Goal: Information Seeking & Learning: Learn about a topic

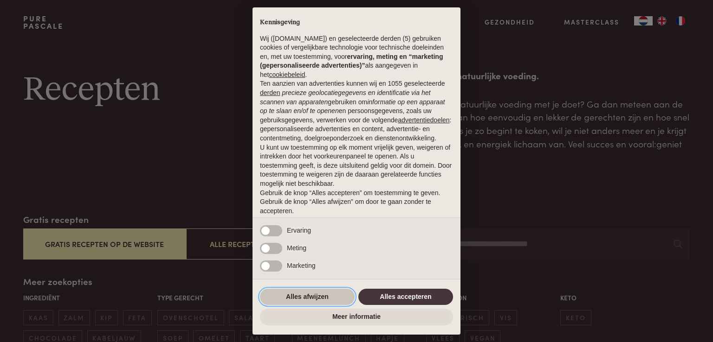
drag, startPoint x: 327, startPoint y: 303, endPoint x: 334, endPoint y: 299, distance: 8.1
click at [327, 302] on button "Alles afwijzen" at bounding box center [307, 297] width 95 height 17
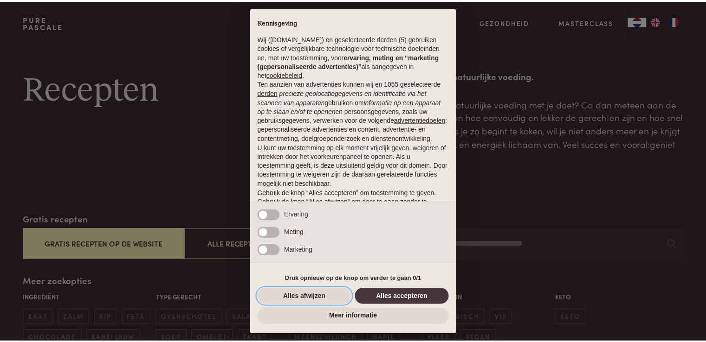
scroll to position [31, 0]
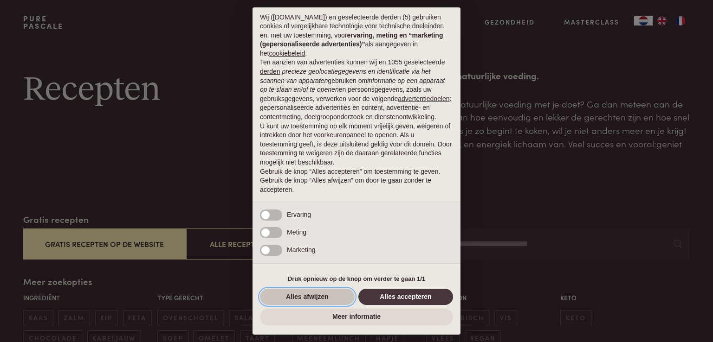
click at [297, 301] on button "Alles afwijzen" at bounding box center [307, 297] width 95 height 17
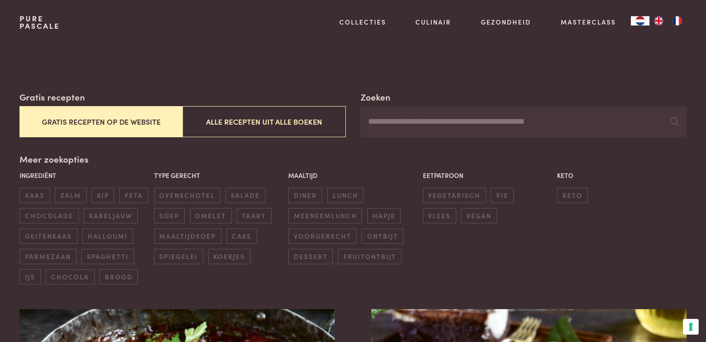
scroll to position [139, 0]
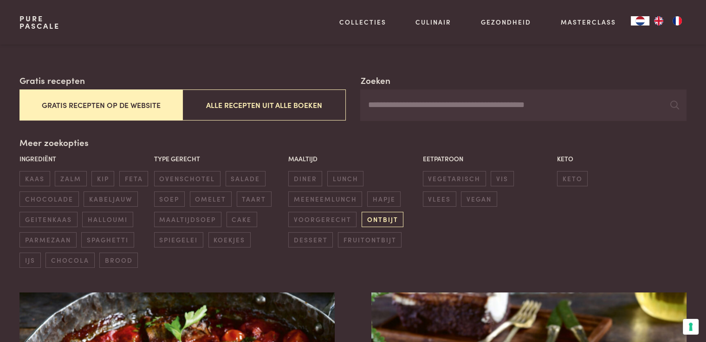
click at [395, 218] on span "ontbijt" at bounding box center [382, 219] width 42 height 15
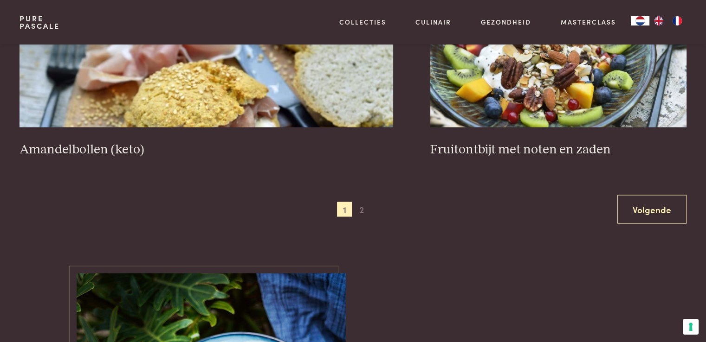
scroll to position [1791, 0]
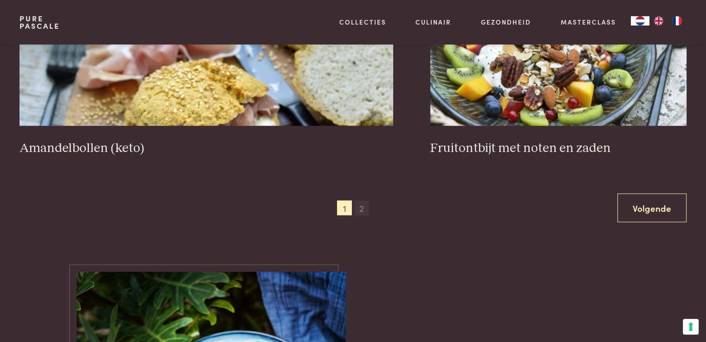
click at [365, 201] on span "2" at bounding box center [361, 208] width 15 height 15
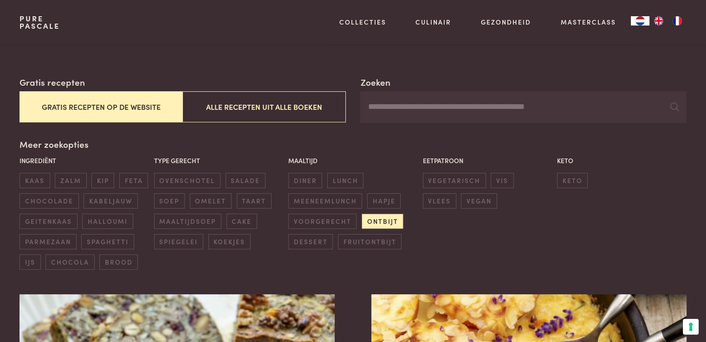
scroll to position [139, 0]
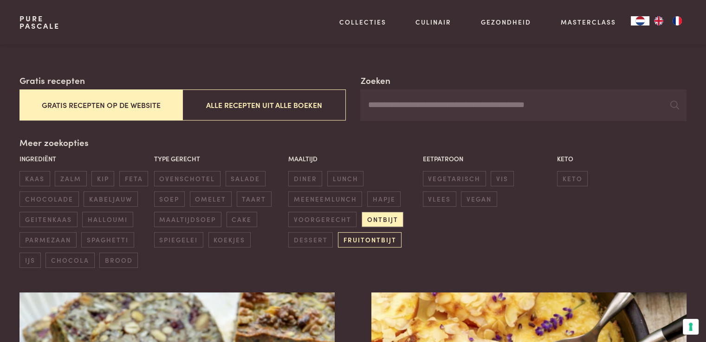
click at [360, 240] on span "fruitontbijt" at bounding box center [370, 239] width 64 height 15
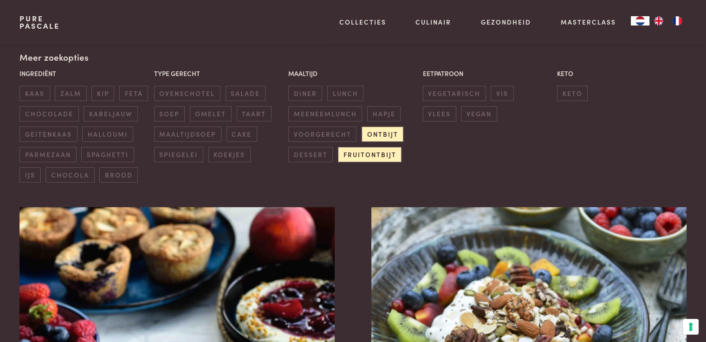
scroll to position [259, 0]
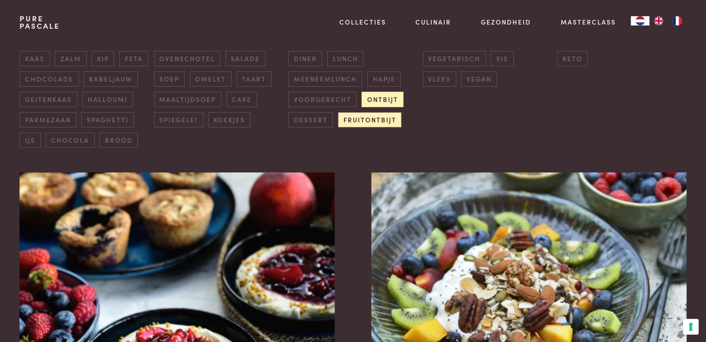
click at [389, 99] on span "ontbijt" at bounding box center [382, 99] width 42 height 15
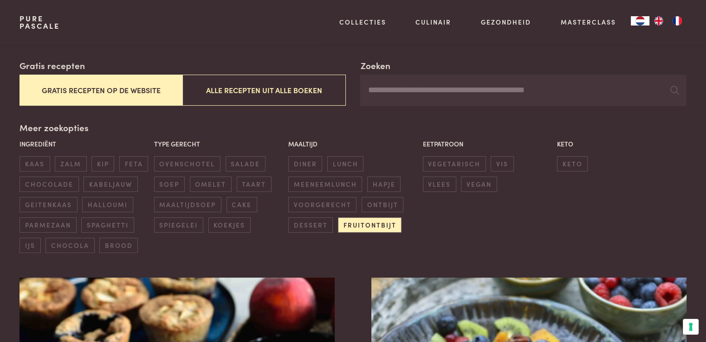
scroll to position [121, 0]
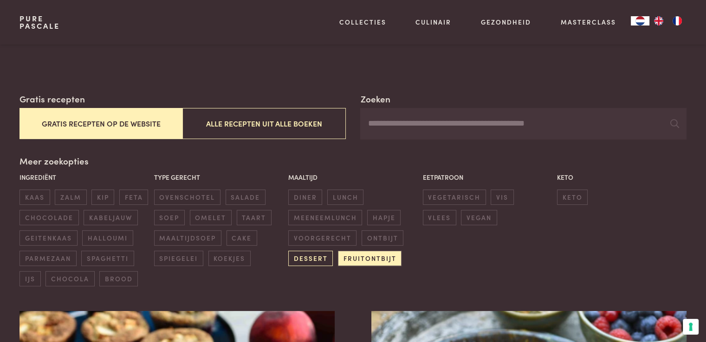
click at [321, 257] on span "dessert" at bounding box center [310, 258] width 45 height 15
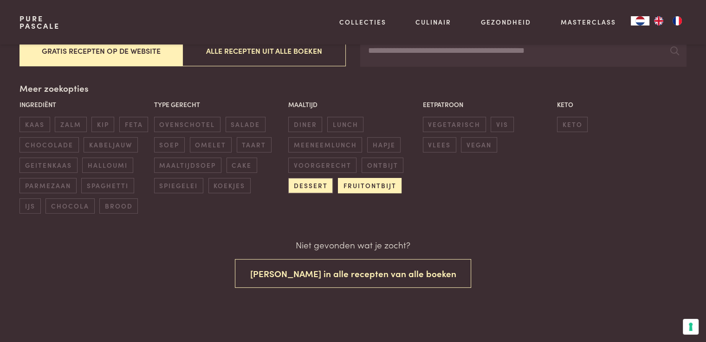
click at [383, 183] on span "fruitontbijt" at bounding box center [370, 185] width 64 height 15
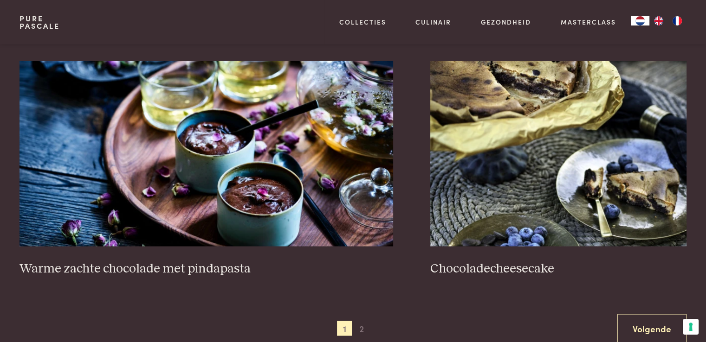
scroll to position [1649, 0]
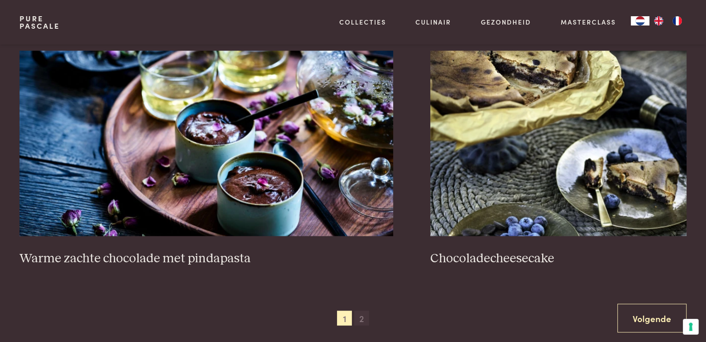
click at [360, 316] on span "2" at bounding box center [361, 318] width 15 height 15
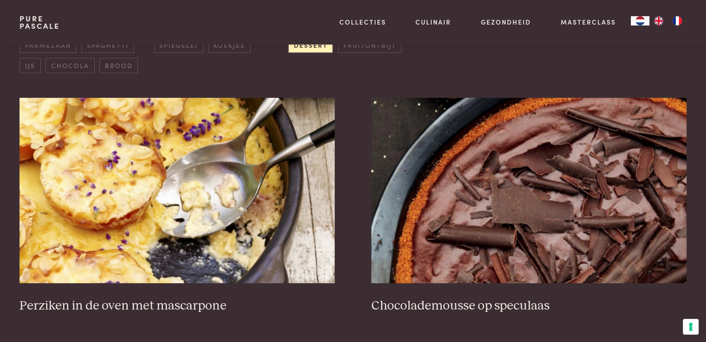
scroll to position [352, 0]
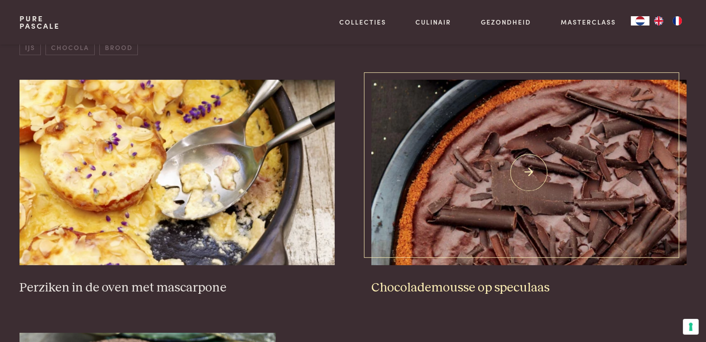
click at [563, 187] on img at bounding box center [528, 173] width 315 height 186
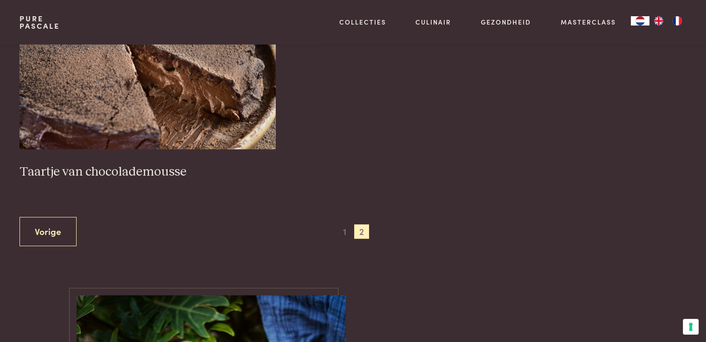
scroll to position [723, 0]
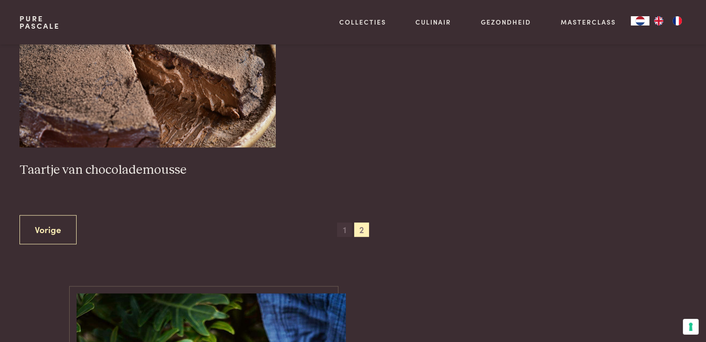
click at [343, 227] on span "1" at bounding box center [344, 230] width 15 height 15
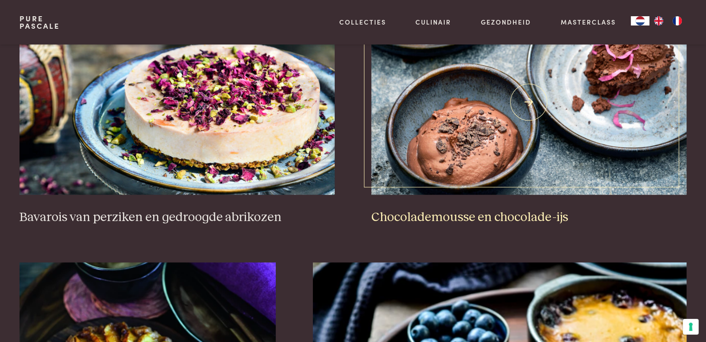
scroll to position [1187, 0]
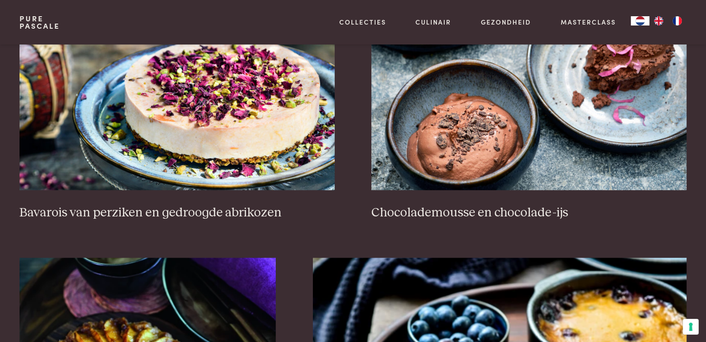
drag, startPoint x: 52, startPoint y: 25, endPoint x: 112, endPoint y: 29, distance: 60.5
click at [52, 24] on link "Pure Pascale" at bounding box center [39, 22] width 40 height 15
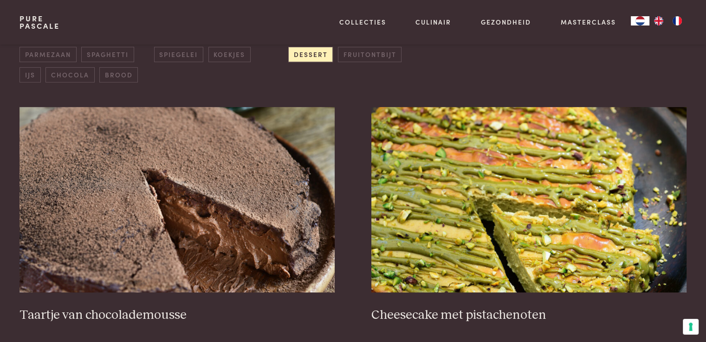
scroll to position [186, 0]
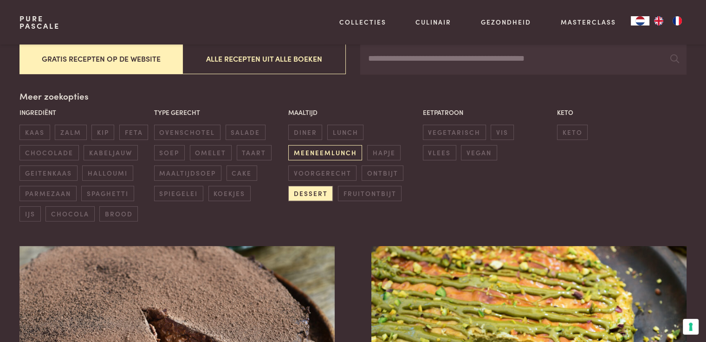
click at [336, 155] on span "meeneemlunch" at bounding box center [325, 152] width 74 height 15
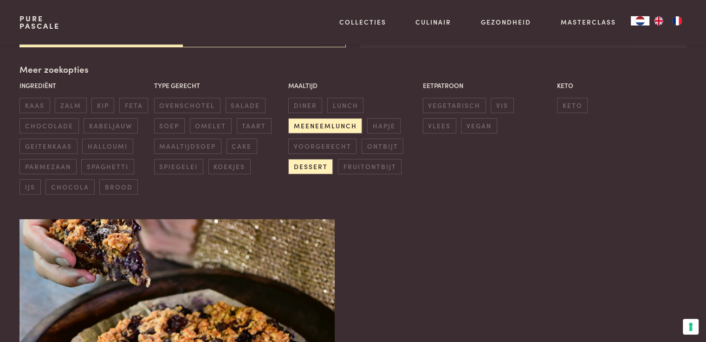
scroll to position [213, 0]
click at [318, 168] on span "dessert" at bounding box center [310, 166] width 45 height 15
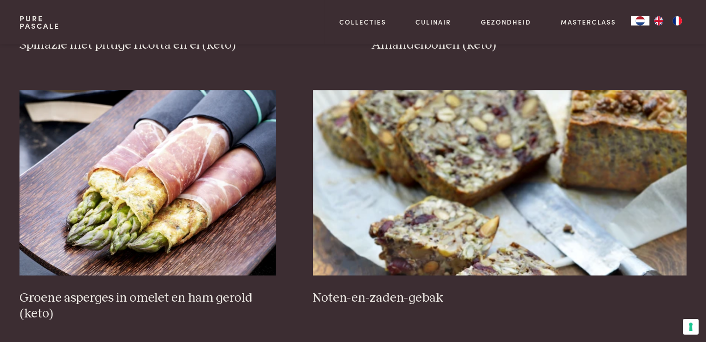
scroll to position [1373, 0]
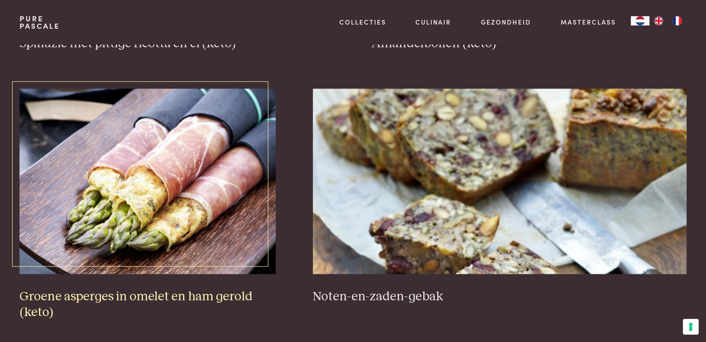
click at [243, 172] on img at bounding box center [147, 182] width 256 height 186
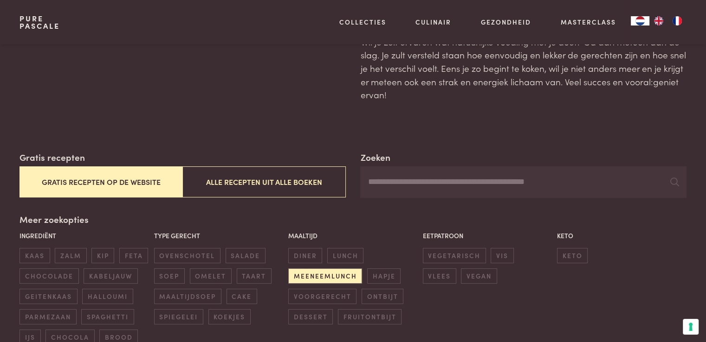
scroll to position [139, 0]
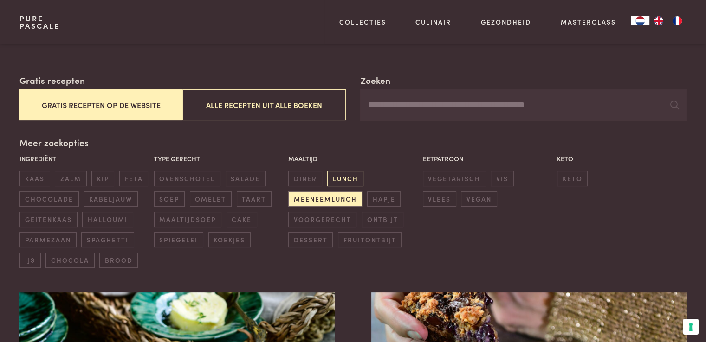
click at [352, 181] on span "lunch" at bounding box center [345, 178] width 36 height 15
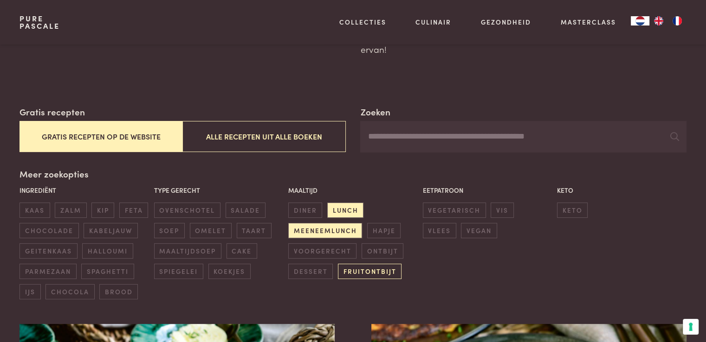
scroll to position [139, 0]
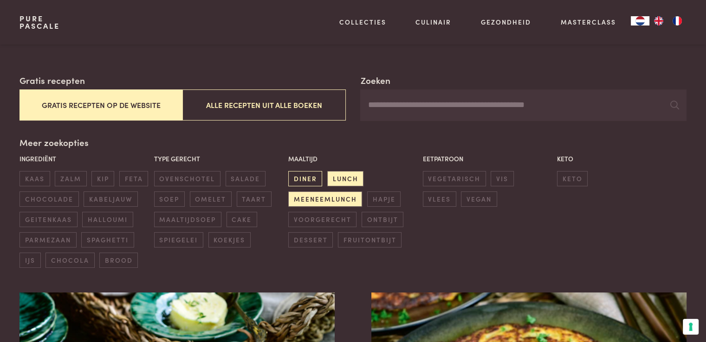
click at [314, 181] on span "diner" at bounding box center [305, 178] width 34 height 15
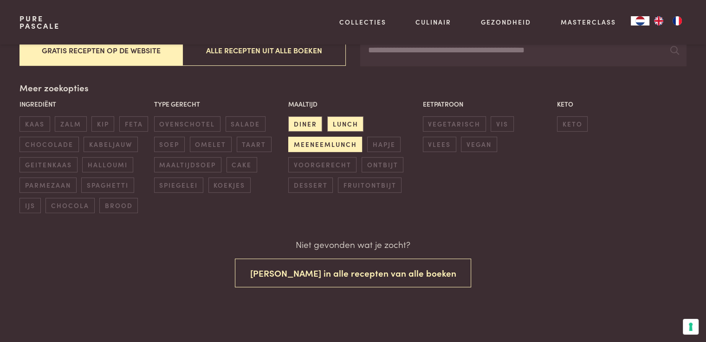
click at [351, 142] on span "meeneemlunch" at bounding box center [325, 144] width 74 height 15
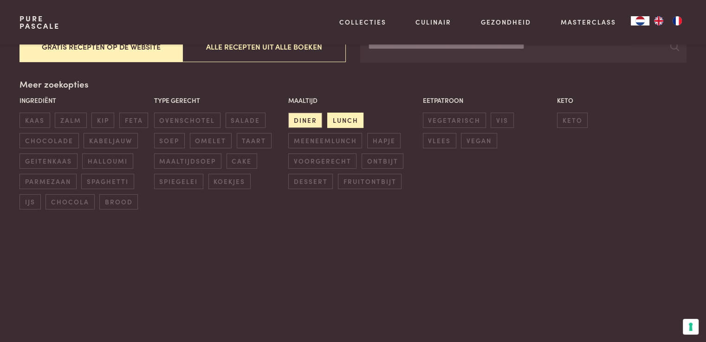
click at [349, 122] on span "lunch" at bounding box center [345, 120] width 36 height 15
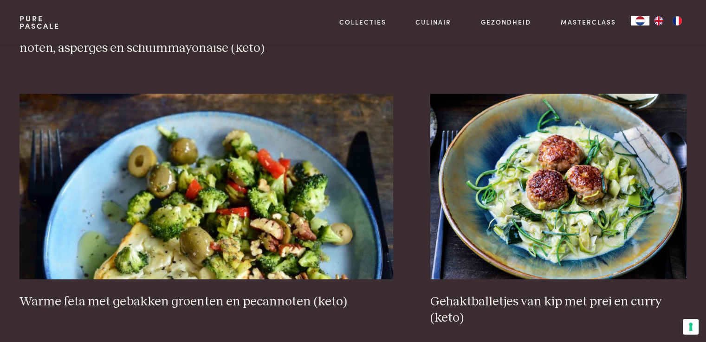
scroll to position [1652, 0]
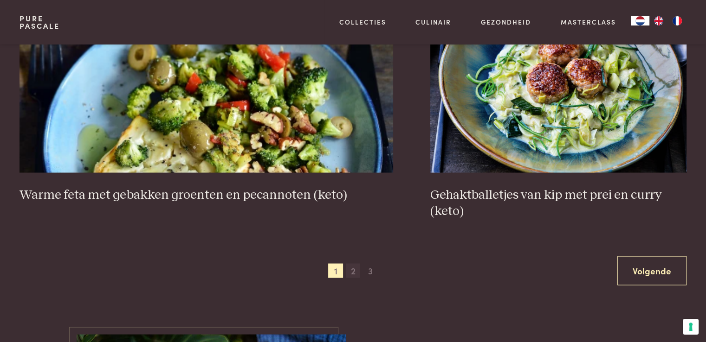
click at [357, 269] on span "2" at bounding box center [353, 271] width 15 height 15
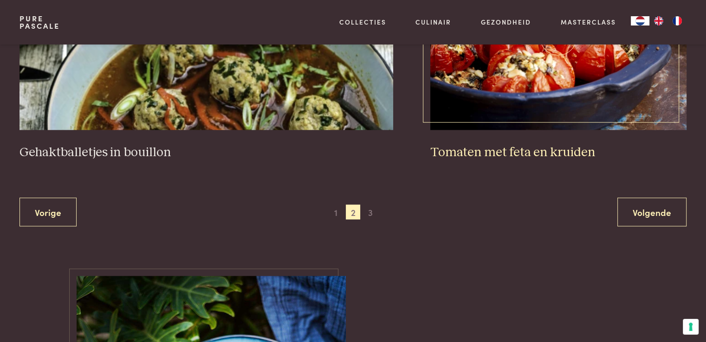
scroll to position [1930, 0]
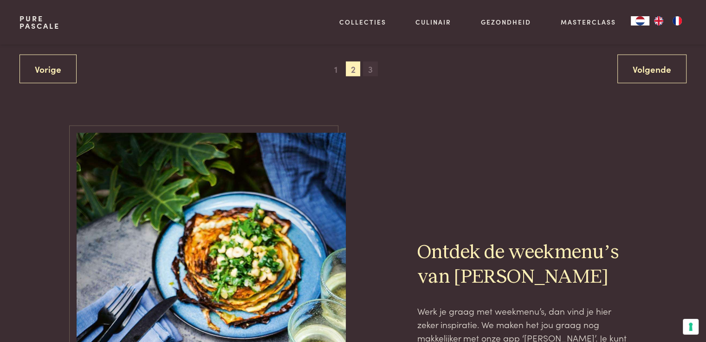
click at [372, 71] on span "3" at bounding box center [370, 69] width 15 height 15
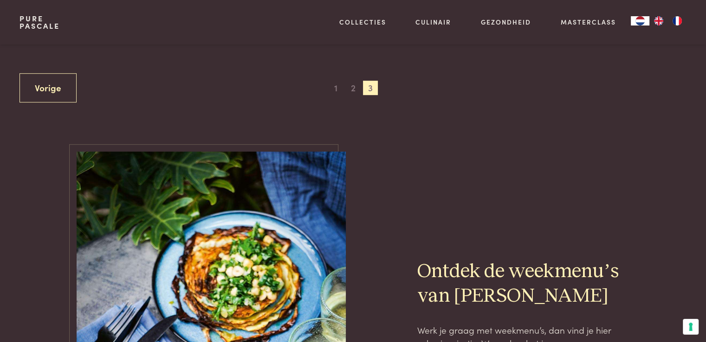
scroll to position [770, 0]
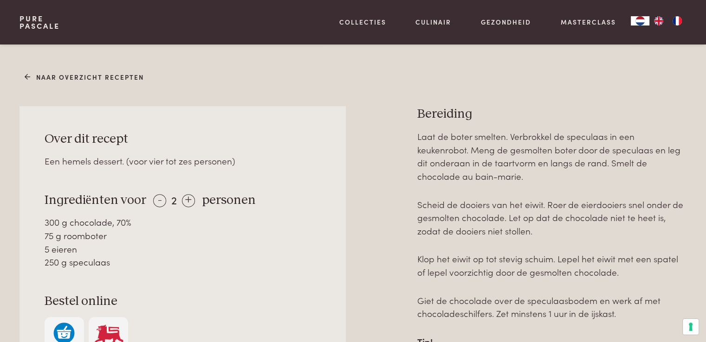
scroll to position [418, 0]
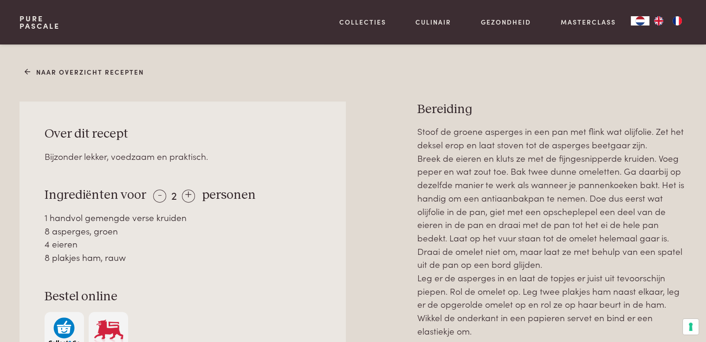
scroll to position [418, 0]
